Goal: Use online tool/utility

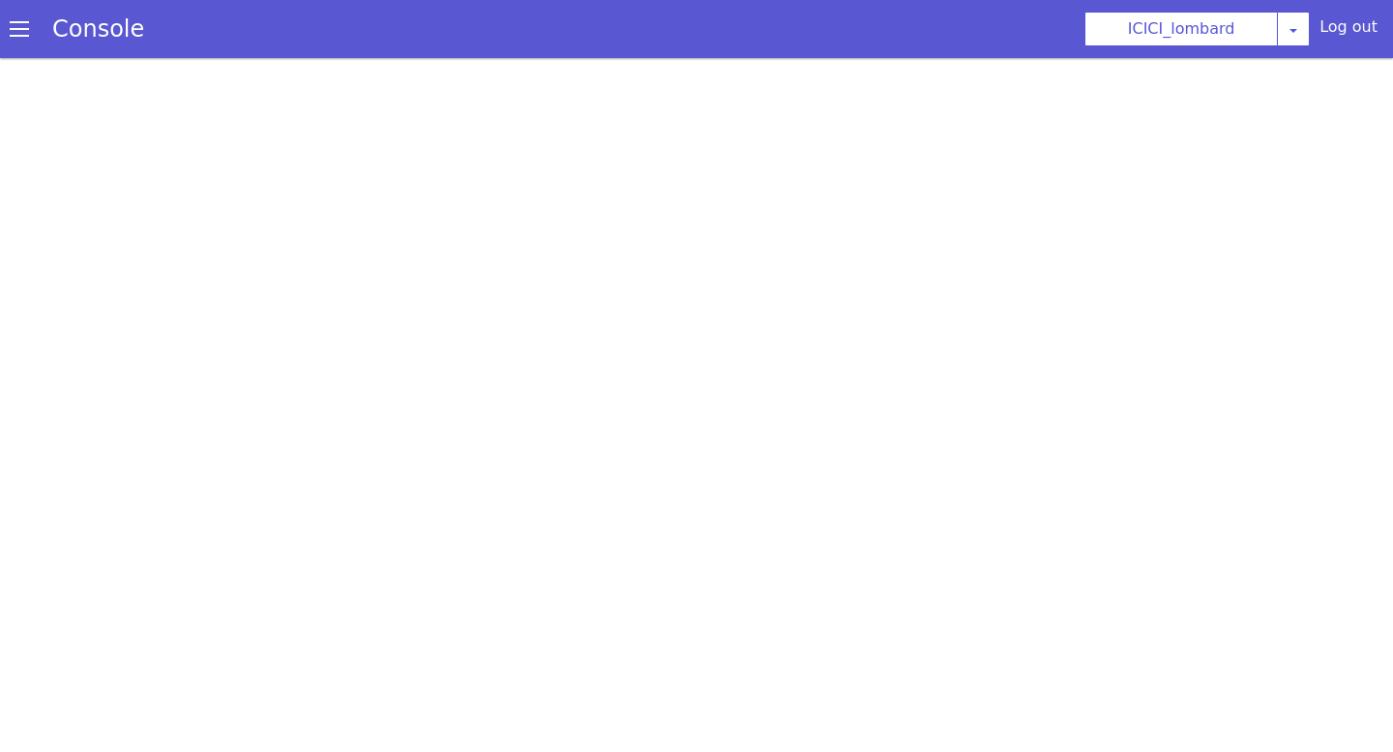
select select "0.1.121"
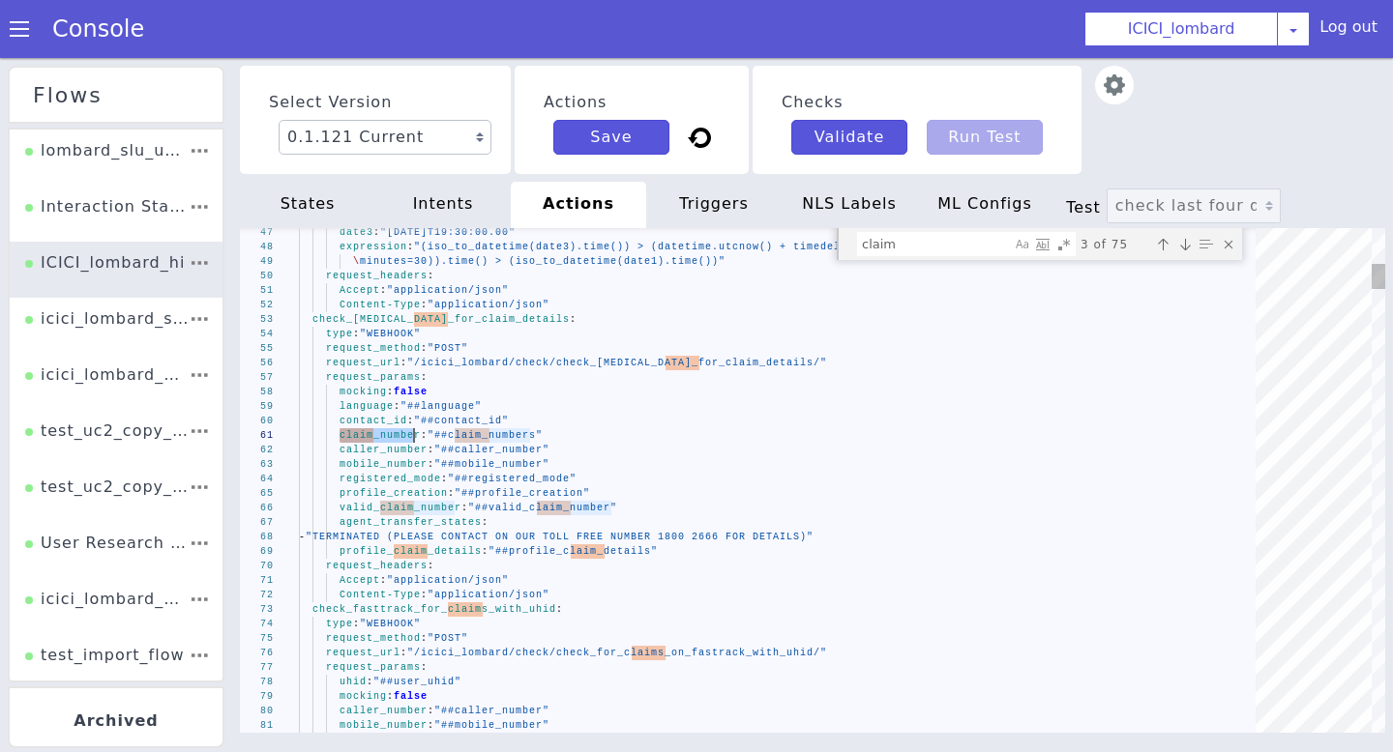
drag, startPoint x: 339, startPoint y: 435, endPoint x: 414, endPoint y: 435, distance: 74.5
click at [551, 397] on div "mocking : false" at bounding box center [784, 392] width 970 height 15
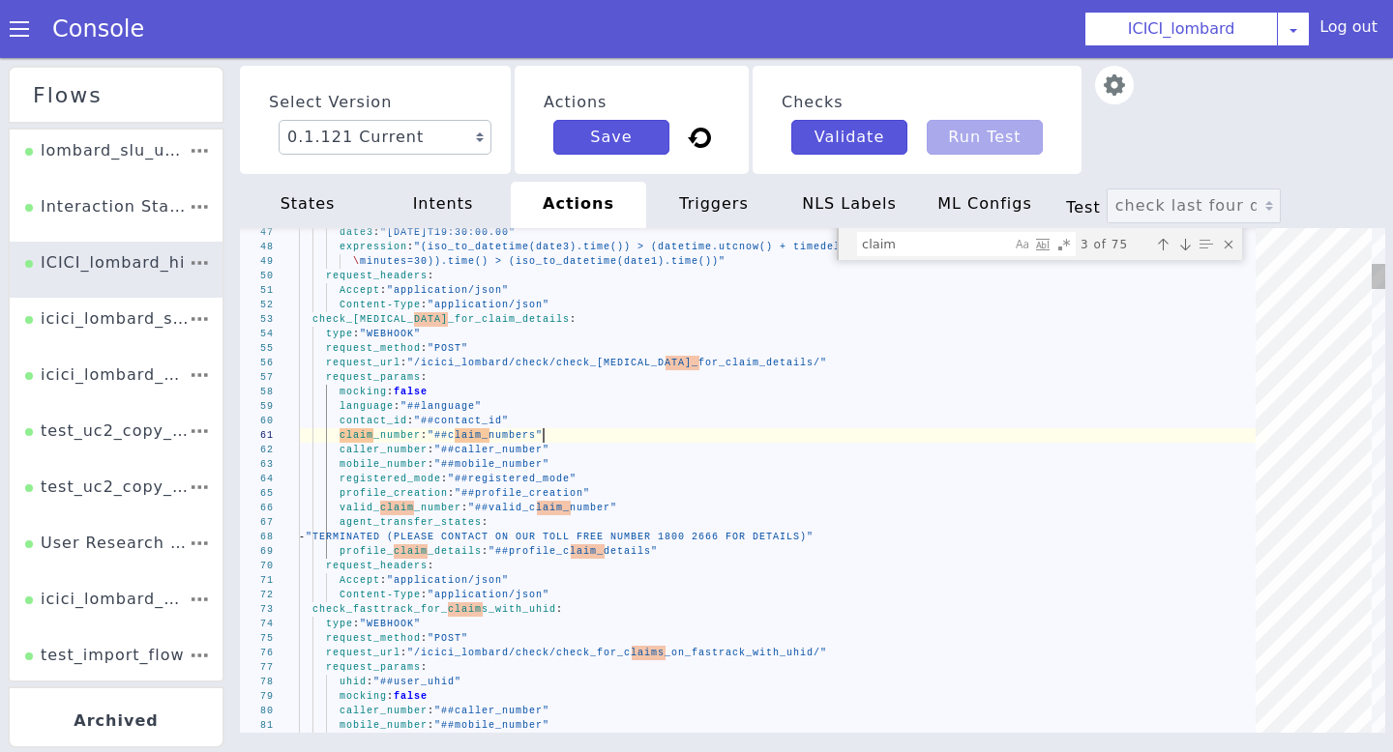
click at [543, 440] on span ""##claim_numbers"" at bounding box center [484, 435] width 115 height 11
click at [418, 435] on span "claim_number" at bounding box center [379, 435] width 81 height 11
type textarea "claim_number: "##claim_numbers" caller_number: "##caller_number" mobile_number:…"
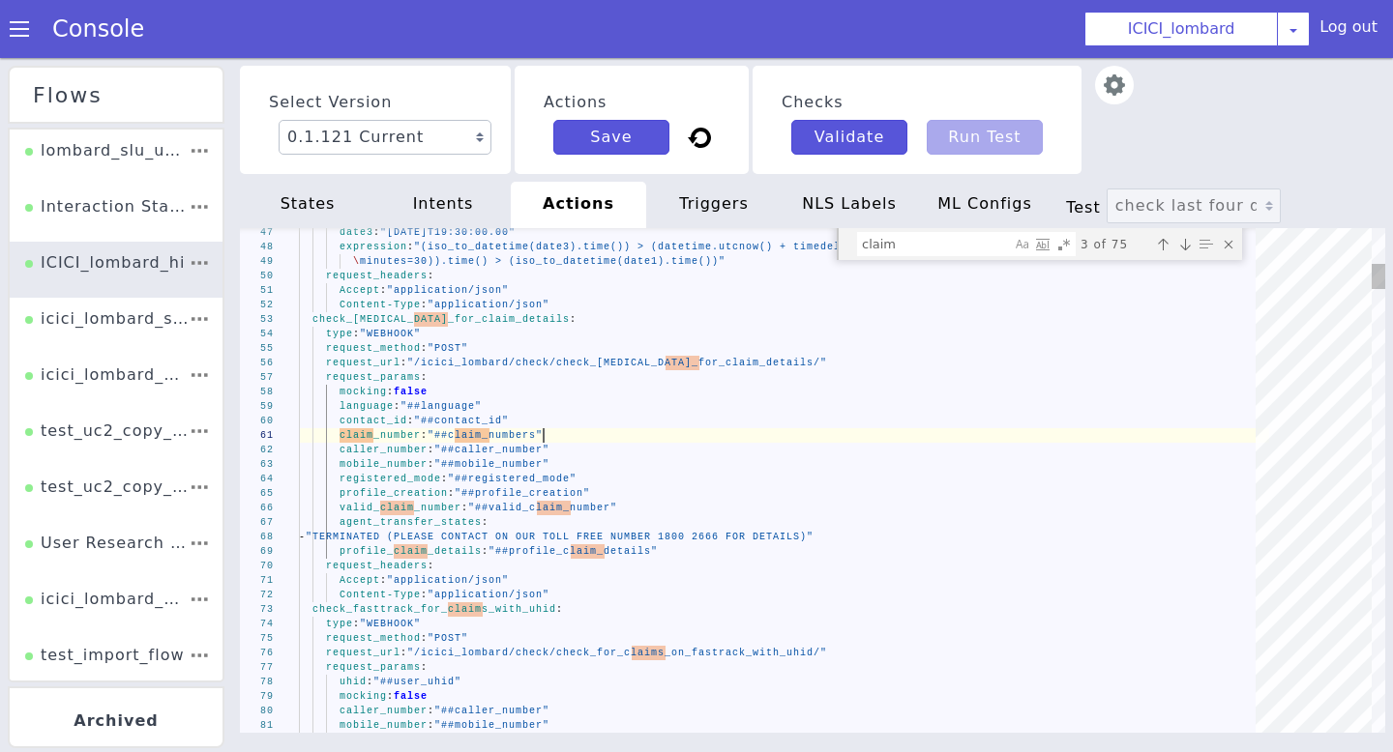
click at [542, 437] on span ""##claim_numbers"" at bounding box center [484, 435] width 115 height 11
click at [417, 443] on div "caller_number : "##caller_number"" at bounding box center [784, 450] width 970 height 15
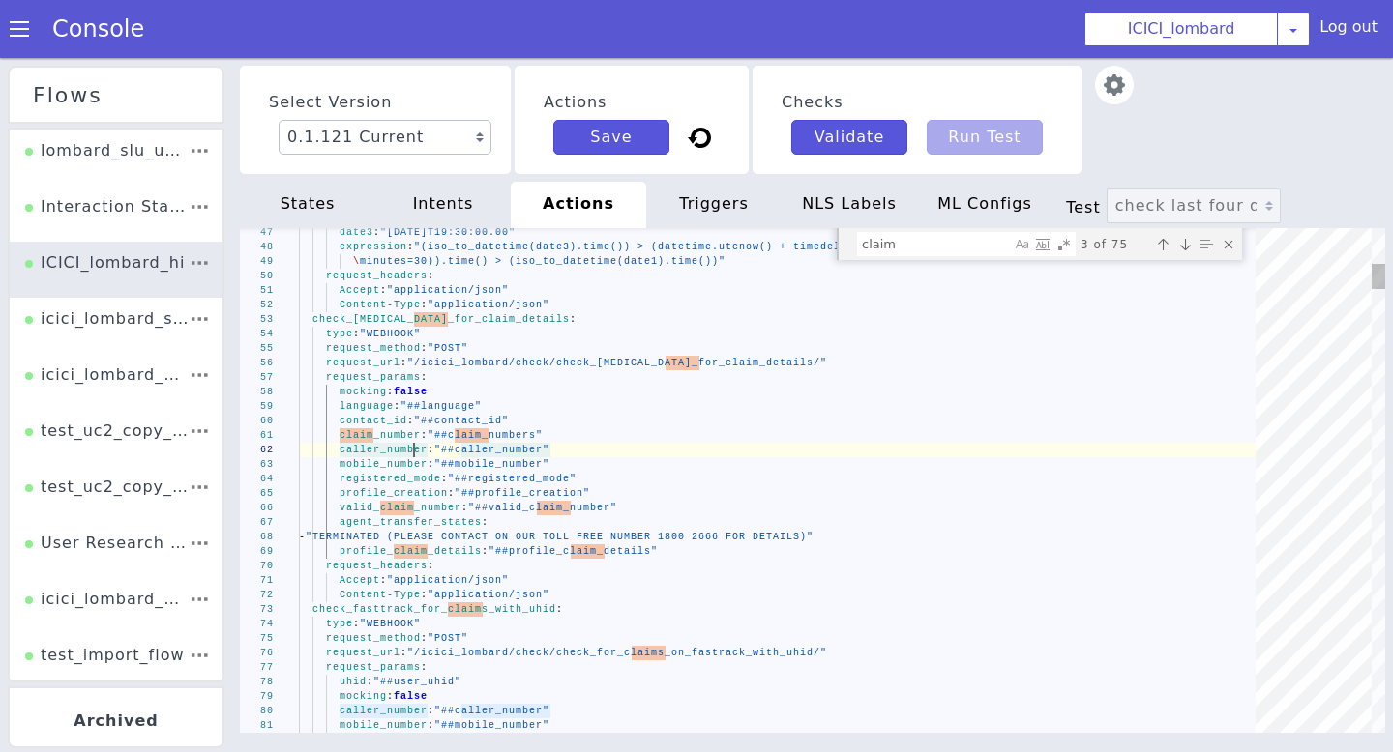
click at [418, 437] on span "claim_number" at bounding box center [379, 435] width 81 height 11
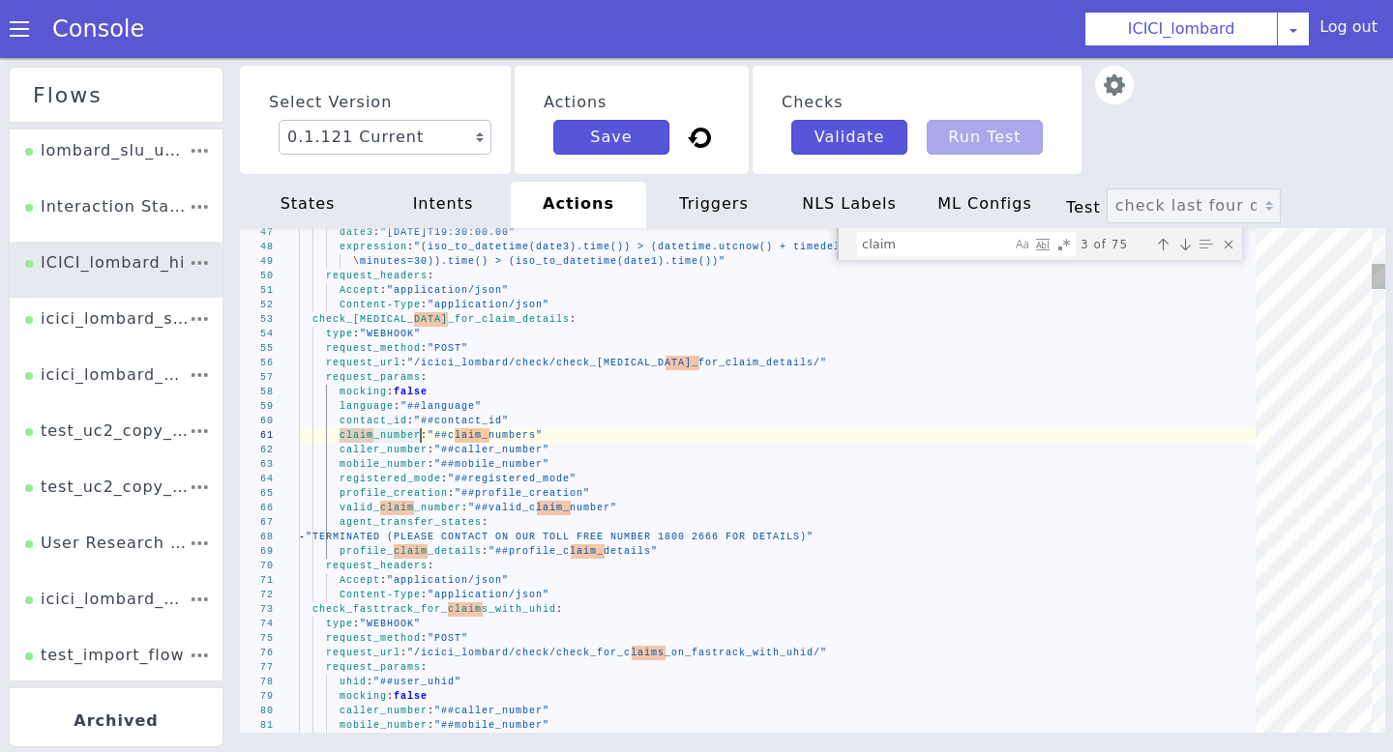
click at [421, 438] on textarea "claim_number: "##claim_numbers" caller_number: "##caller_number" mobile_number:…" at bounding box center [421, 435] width 1 height 15
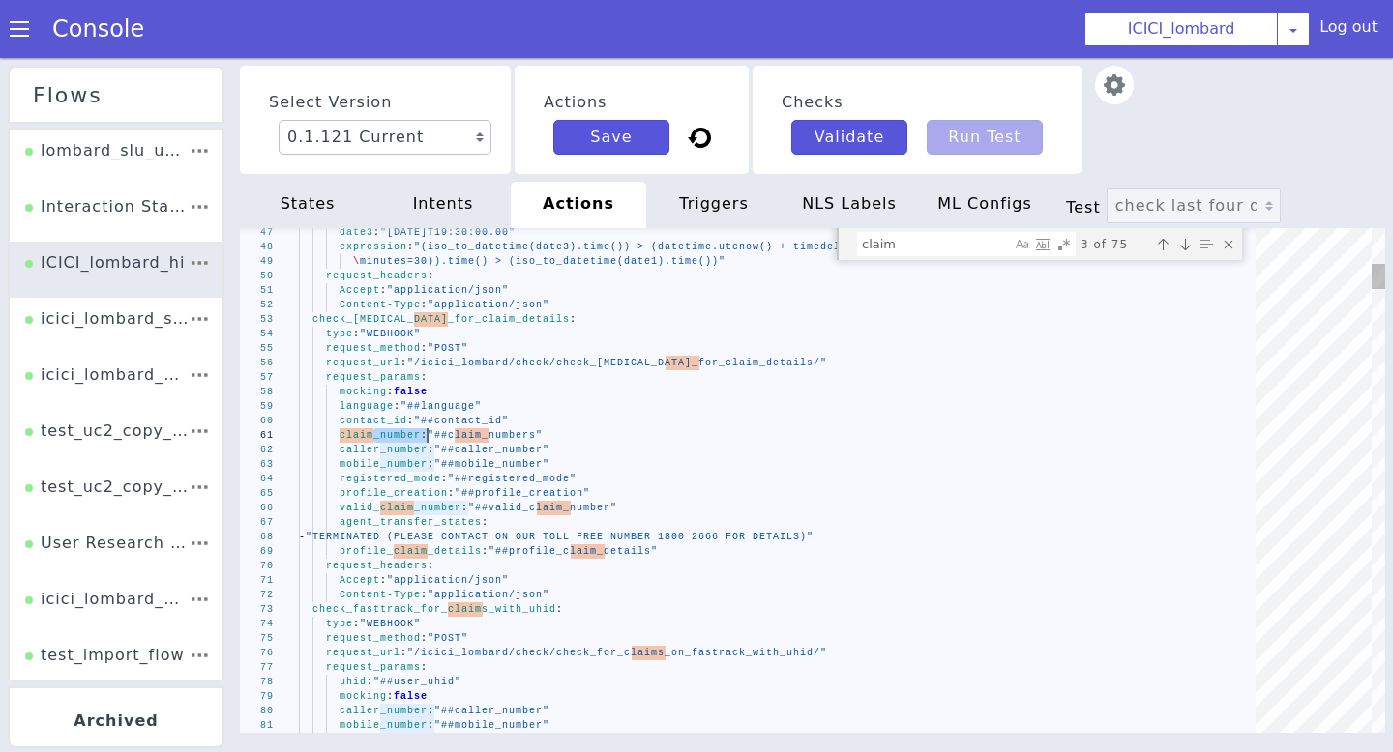
drag, startPoint x: 373, startPoint y: 437, endPoint x: 426, endPoint y: 432, distance: 52.4
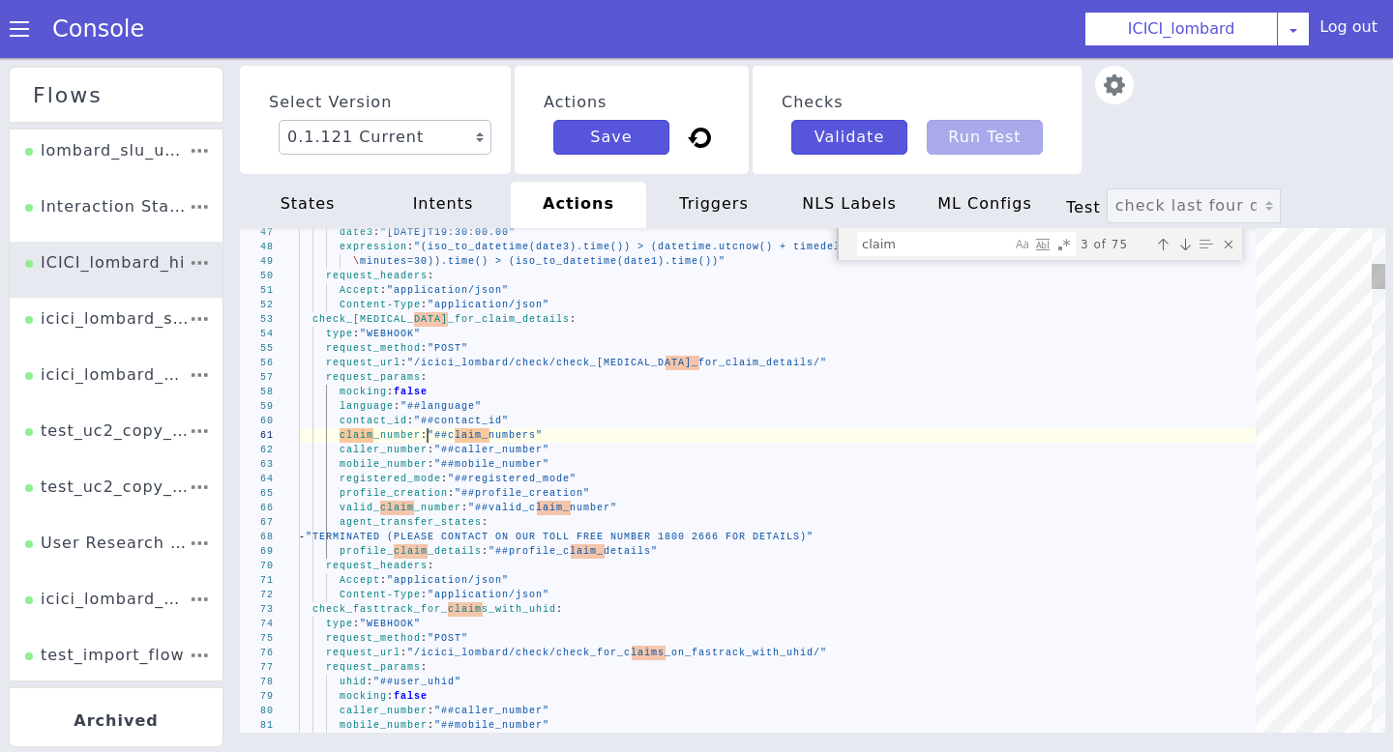
click at [427, 432] on div at bounding box center [428, 435] width 2 height 15
